Goal: Register for event/course

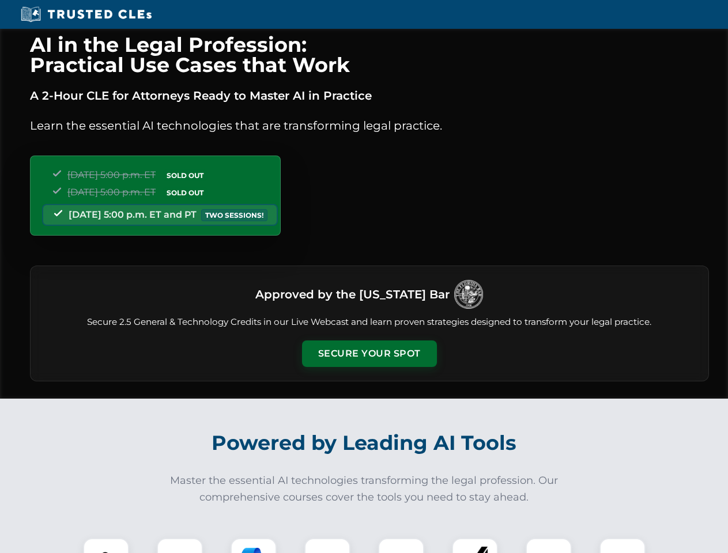
click at [369, 354] on button "Secure Your Spot" at bounding box center [369, 354] width 135 height 27
click at [106, 546] on img at bounding box center [105, 561] width 33 height 33
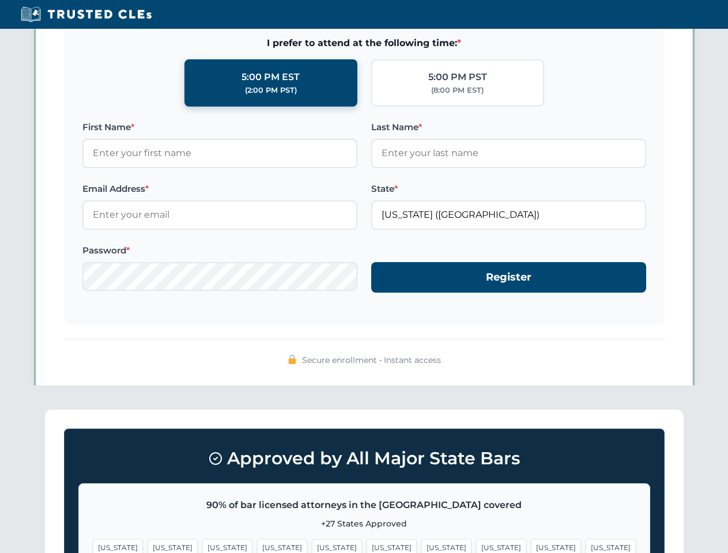
click at [421, 546] on span "[US_STATE]" at bounding box center [446, 548] width 50 height 17
click at [531, 546] on span "[US_STATE]" at bounding box center [556, 548] width 50 height 17
